Goal: Find specific page/section: Find specific page/section

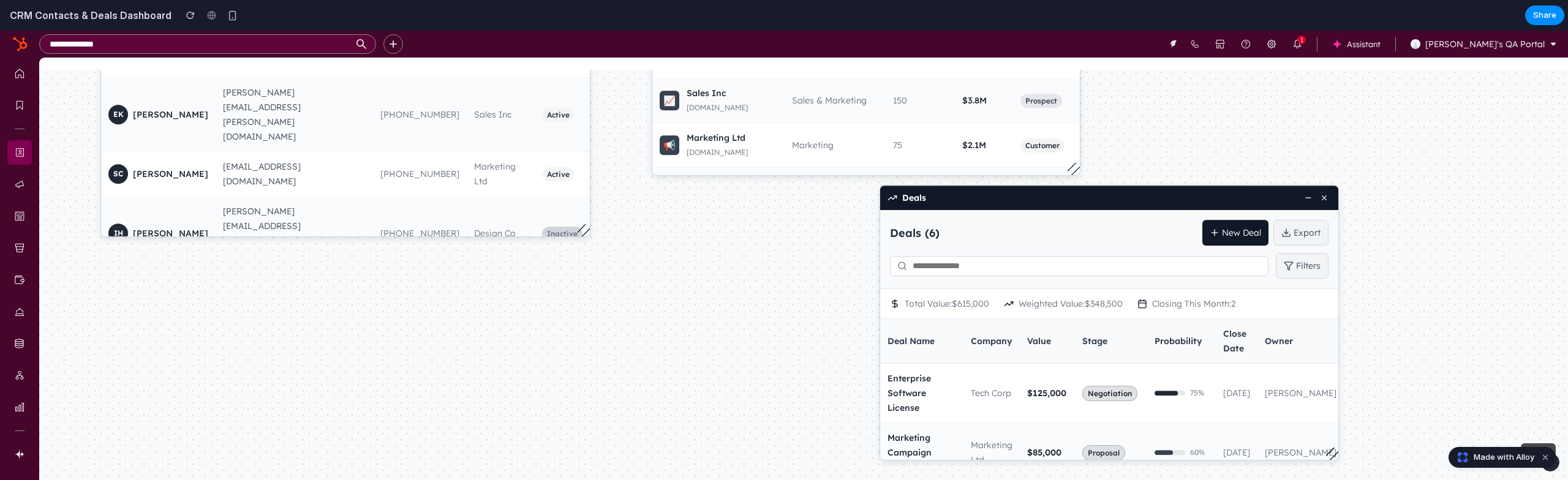
drag, startPoint x: 394, startPoint y: 224, endPoint x: 1144, endPoint y: 187, distance: 750.9
click at [1145, 187] on div "Deals" at bounding box center [1110, 198] width 458 height 24
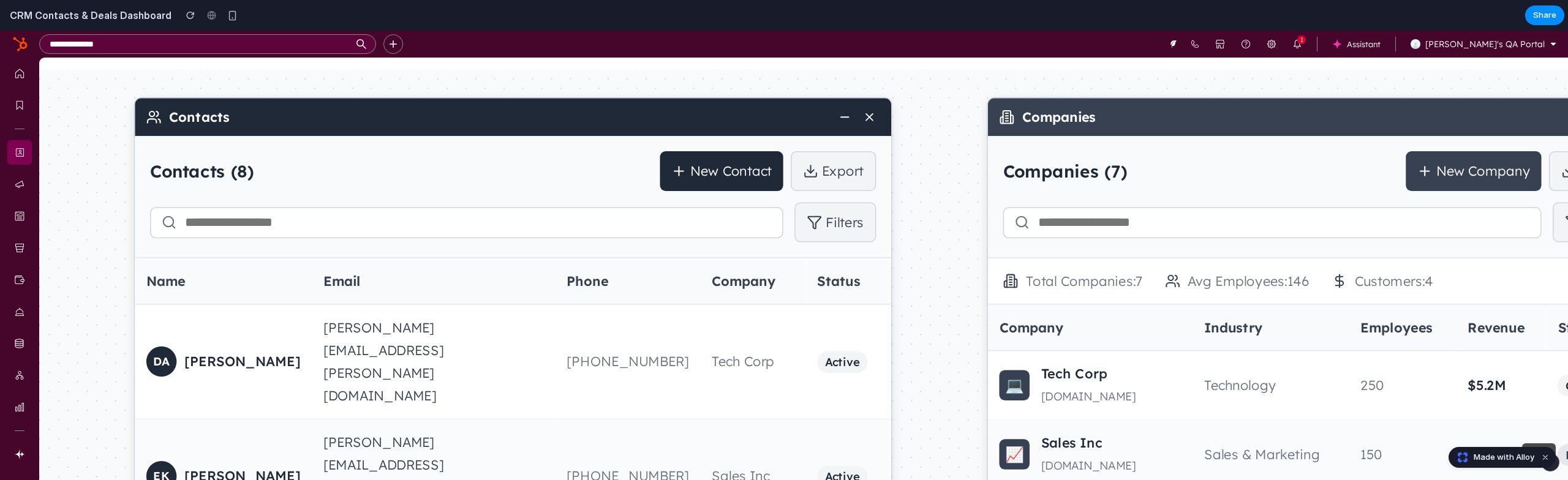
click at [822, 172] on button "Export" at bounding box center [833, 172] width 85 height 40
click at [22, 110] on icon "Bookmarks" at bounding box center [20, 106] width 10 height 10
click at [29, 196] on div at bounding box center [32, 268] width 15 height 422
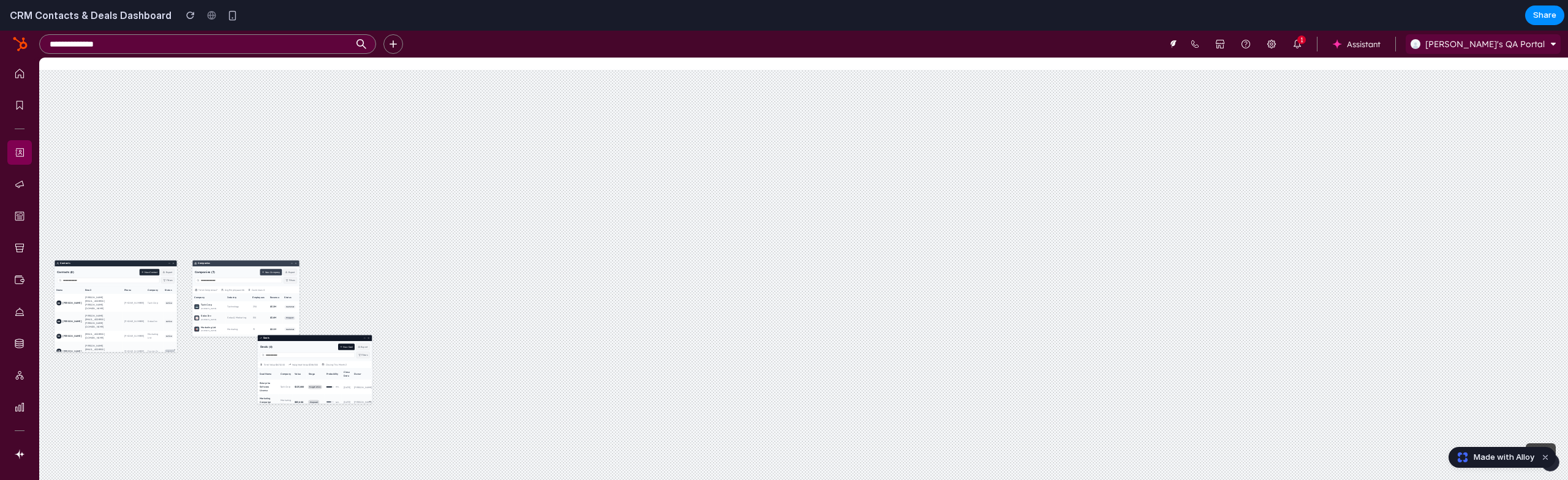
click at [1495, 40] on span "[PERSON_NAME]'s QA Portal" at bounding box center [1485, 43] width 119 height 11
click at [395, 38] on button at bounding box center [393, 44] width 20 height 20
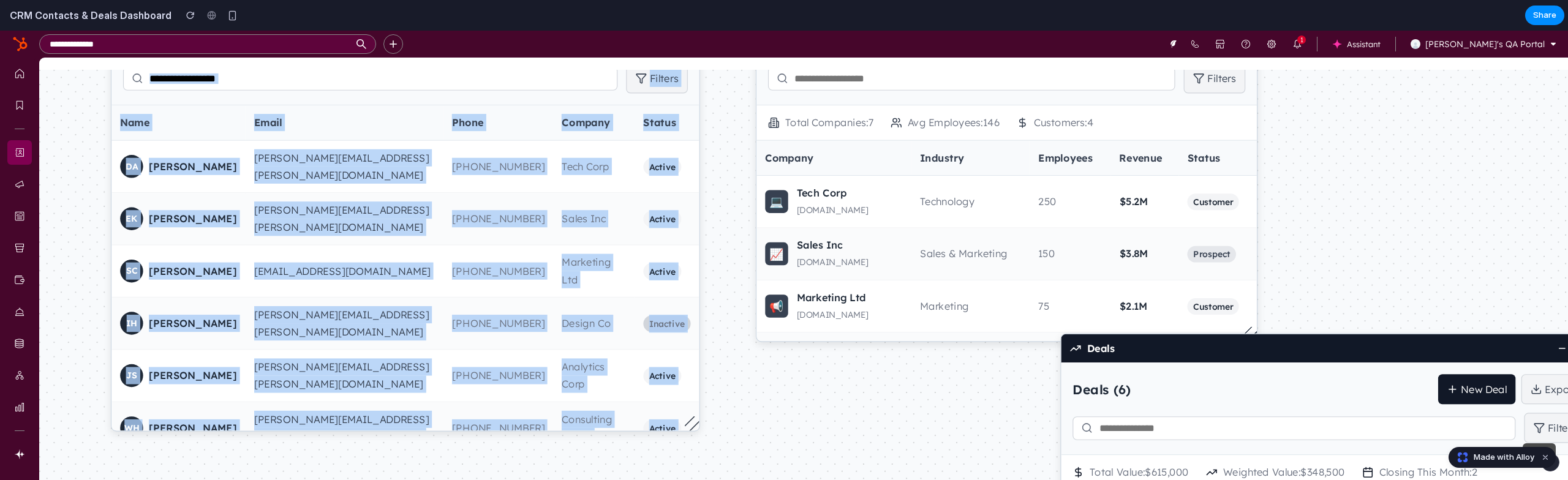
drag, startPoint x: 678, startPoint y: 407, endPoint x: 693, endPoint y: 412, distance: 15.8
click at [685, 417] on div at bounding box center [692, 423] width 14 height 14
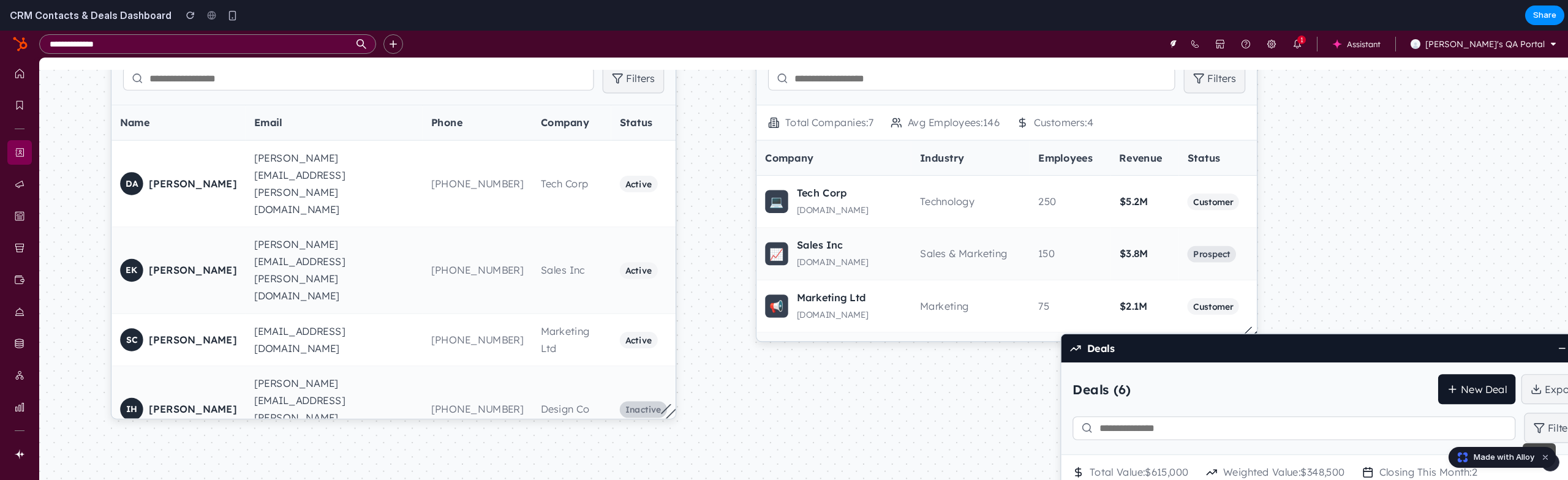
click at [781, 434] on div "Contacts Contacts ( 8 ) New Contact Export Filters Name Email Phone Company Sta…" at bounding box center [803, 275] width 1529 height 411
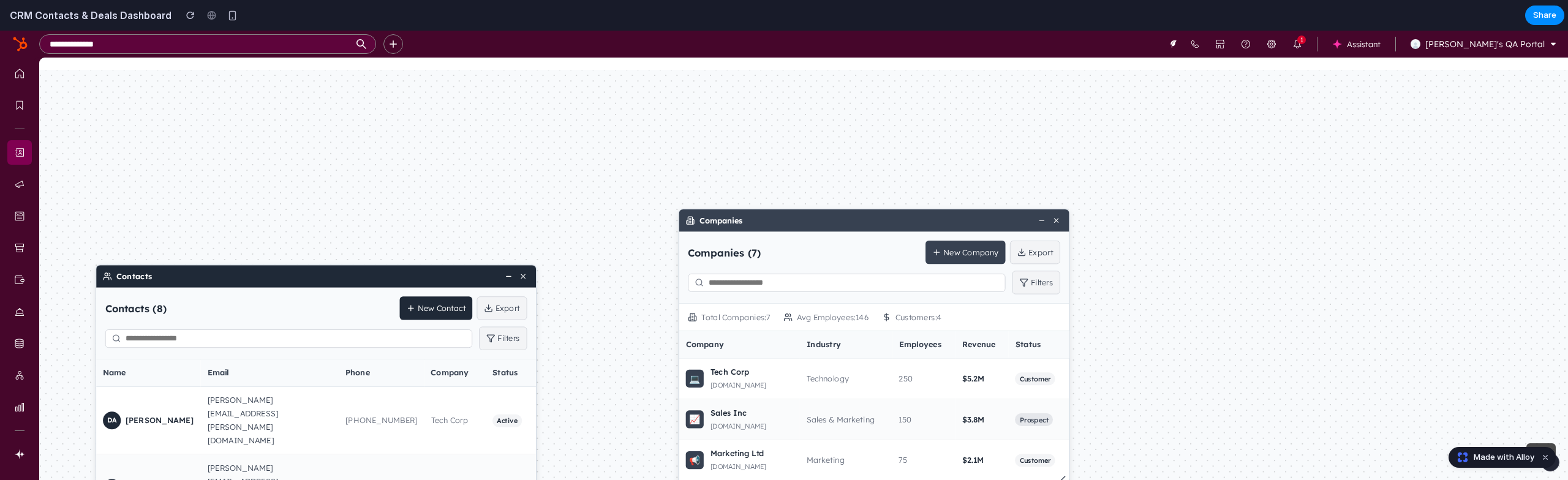
drag, startPoint x: 683, startPoint y: 274, endPoint x: 800, endPoint y: 184, distance: 147.6
click at [805, 183] on div "Contacts Contacts ( 8 ) New Contact Export Filters Name Email Phone Company Sta…" at bounding box center [803, 275] width 1529 height 411
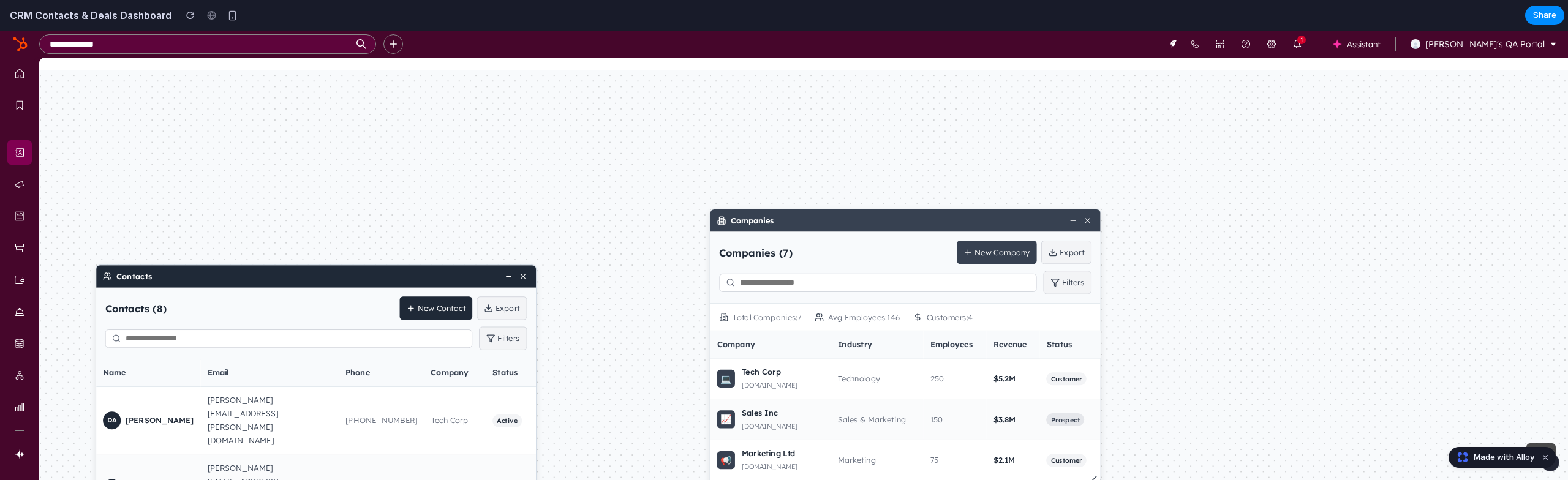
drag, startPoint x: 815, startPoint y: 219, endPoint x: 695, endPoint y: 191, distance: 123.2
click at [705, 193] on div "Contacts Contacts ( 8 ) New Contact Export Filters Name Email Phone Company Sta…" at bounding box center [803, 275] width 1529 height 411
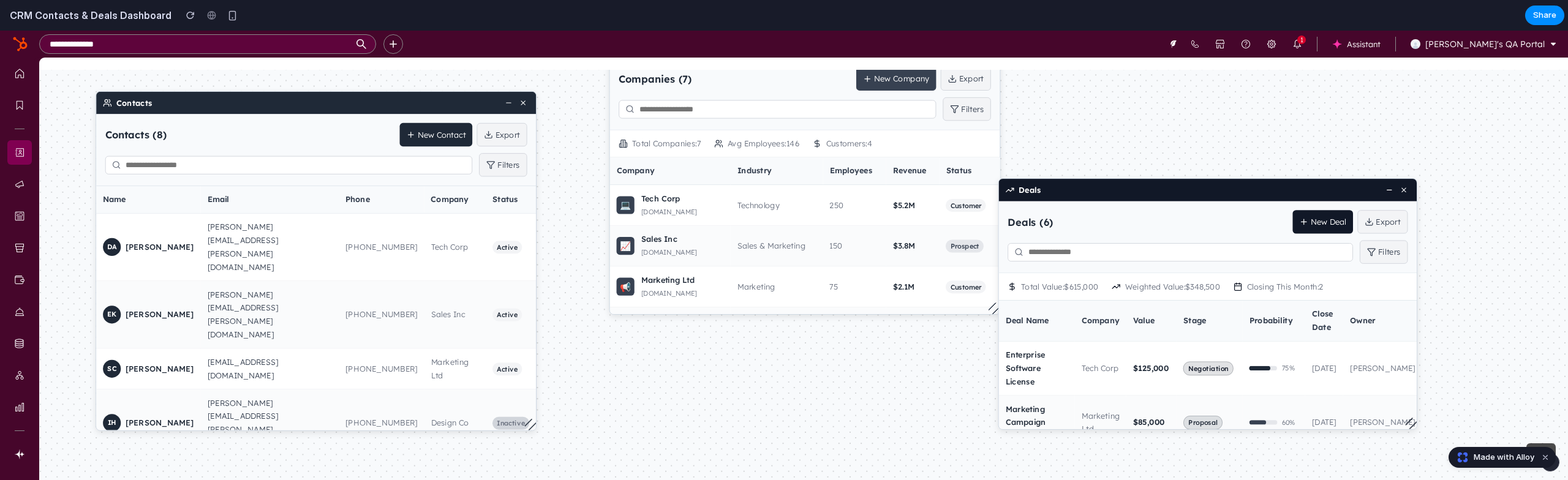
drag, startPoint x: 950, startPoint y: 372, endPoint x: 1111, endPoint y: 140, distance: 282.4
click at [1111, 140] on div "Contacts Contacts ( 8 ) New Contact Export Filters Name Email Phone Company Sta…" at bounding box center [737, 222] width 1395 height 374
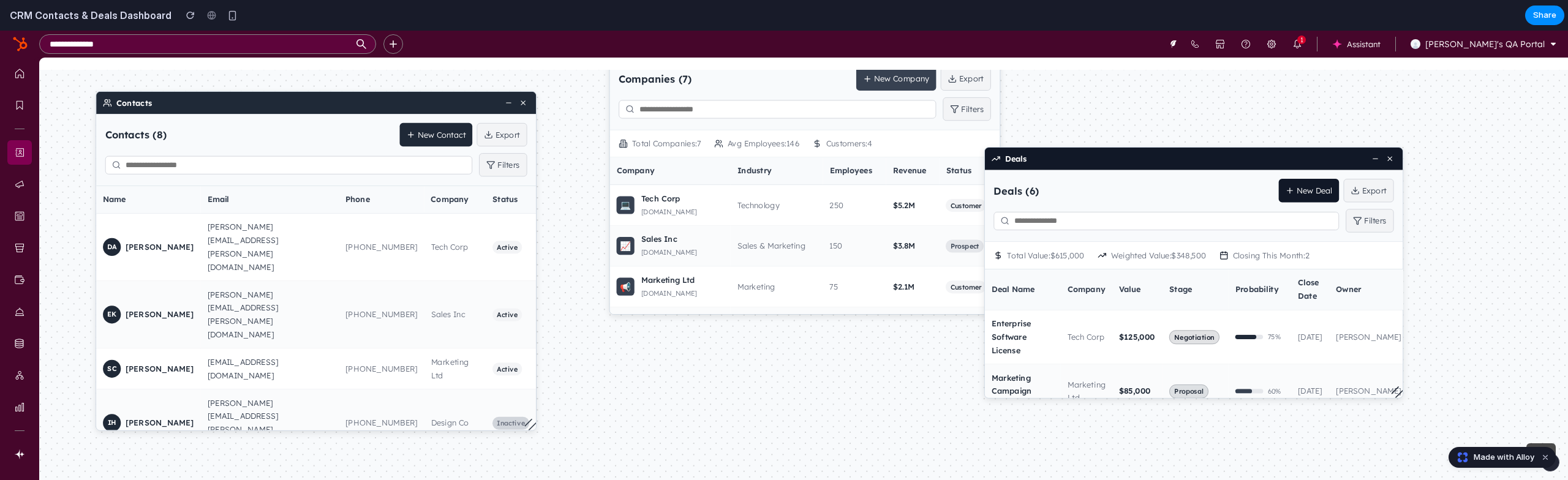
click at [1061, 362] on td "Tech Corp" at bounding box center [1087, 337] width 52 height 54
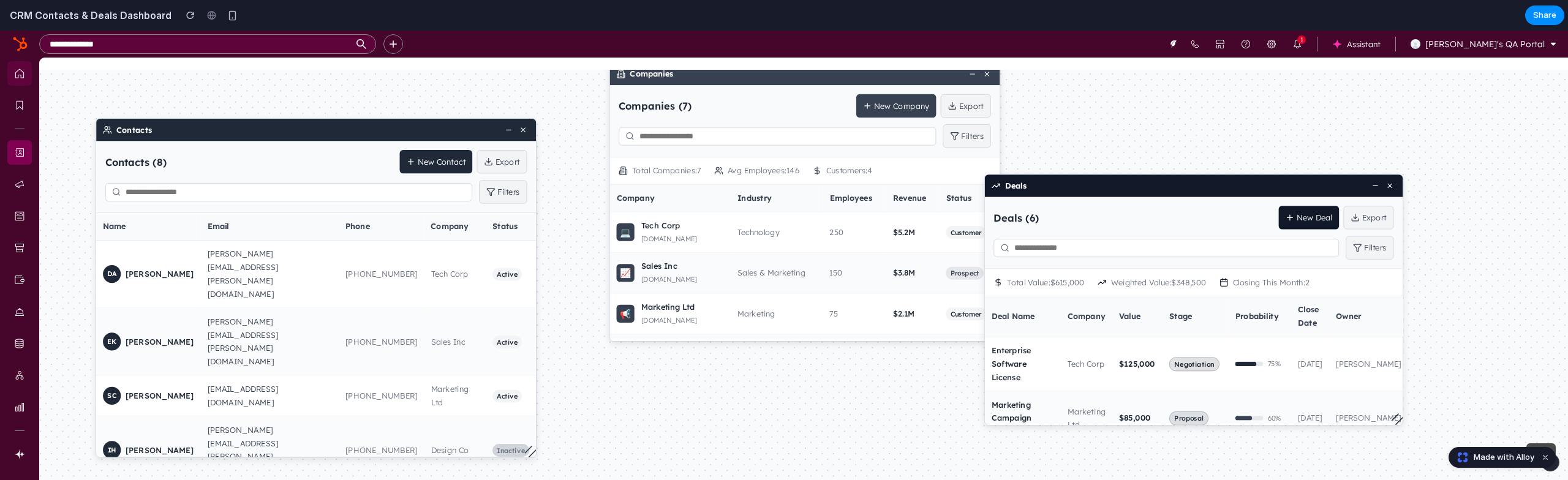
click at [21, 79] on link "Home" at bounding box center [19, 73] width 39 height 32
